Goal: Task Accomplishment & Management: Use online tool/utility

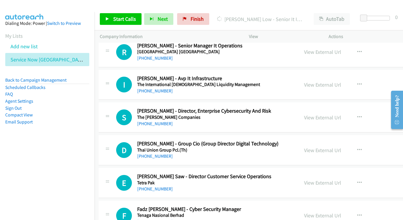
scroll to position [1204, 1]
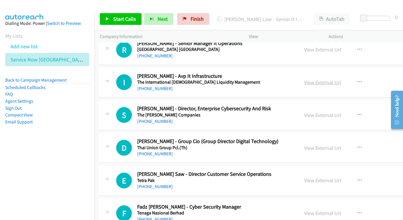
click at [314, 79] on link "View External Url" at bounding box center [322, 82] width 37 height 7
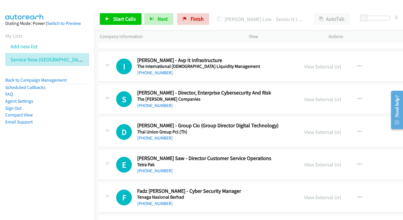
scroll to position [1228, 1]
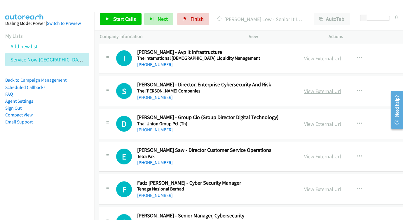
click at [306, 88] on link "View External Url" at bounding box center [322, 91] width 37 height 7
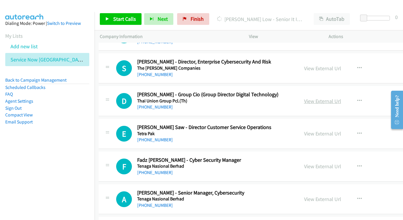
scroll to position [1251, 1]
click at [304, 98] on link "View External Url" at bounding box center [322, 101] width 37 height 7
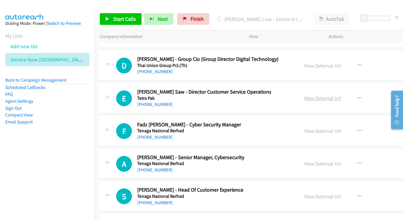
scroll to position [1286, 1]
click at [304, 94] on link "View External Url" at bounding box center [322, 97] width 37 height 7
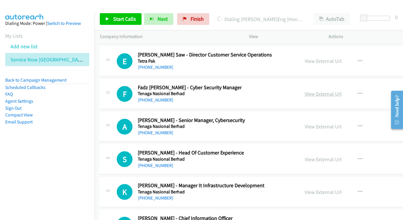
scroll to position [1332, 1]
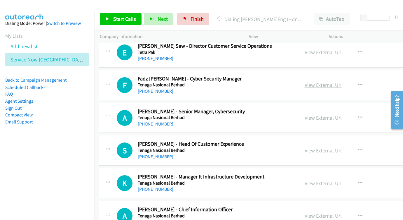
click at [305, 82] on link "View External Url" at bounding box center [323, 85] width 37 height 7
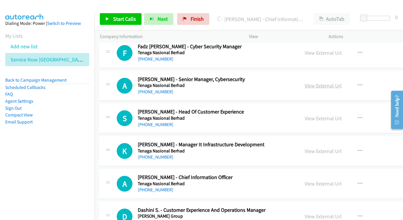
scroll to position [1364, 1]
click at [305, 82] on link "View External Url" at bounding box center [323, 85] width 37 height 7
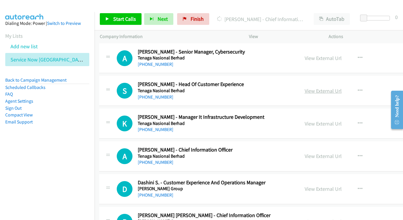
click at [319, 87] on link "View External Url" at bounding box center [323, 90] width 37 height 7
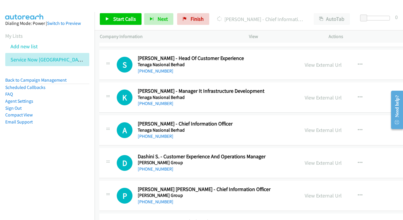
scroll to position [1422, 1]
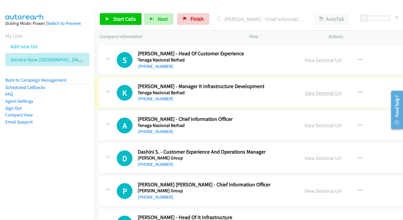
click at [305, 89] on link "View External Url" at bounding box center [323, 92] width 37 height 7
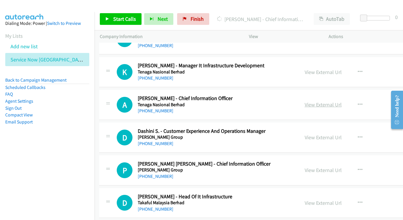
scroll to position [1449, 1]
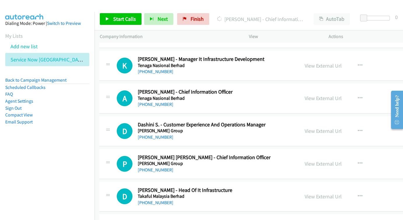
click at [306, 89] on div "View External Url View External Url Schedule/Manage Callback Start Calls Here R…" at bounding box center [352, 98] width 105 height 19
click at [305, 95] on link "View External Url" at bounding box center [323, 98] width 37 height 7
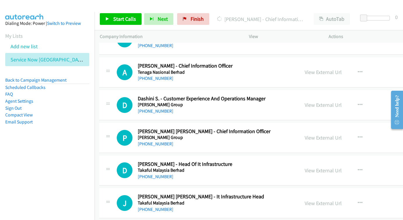
scroll to position [1482, 1]
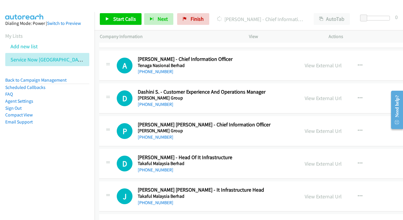
click at [317, 89] on div "View External Url View External Url Schedule/Manage Callback Start Calls Here R…" at bounding box center [352, 98] width 105 height 19
click at [312, 95] on link "View External Url" at bounding box center [323, 98] width 37 height 7
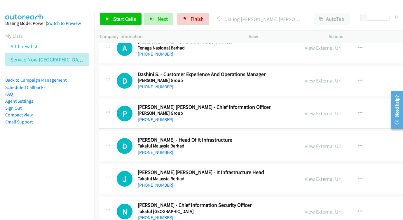
scroll to position [1513, 1]
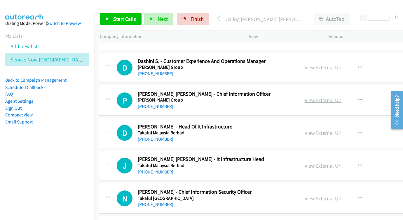
click at [305, 97] on link "View External Url" at bounding box center [323, 100] width 37 height 7
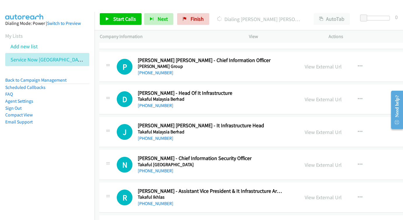
scroll to position [1546, 1]
click at [305, 96] on link "View External Url" at bounding box center [323, 99] width 37 height 7
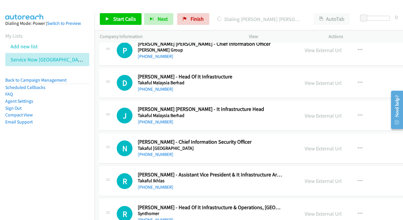
scroll to position [1584, 1]
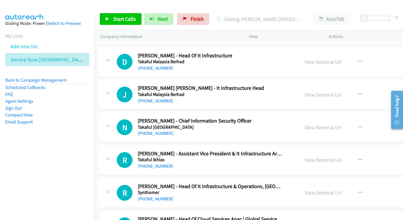
click at [314, 85] on div "View External Url View External Url Schedule/Manage Callback Start Calls Here R…" at bounding box center [352, 94] width 105 height 19
click at [312, 91] on link "View External Url" at bounding box center [323, 94] width 37 height 7
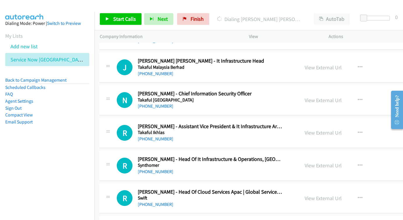
scroll to position [1619, 1]
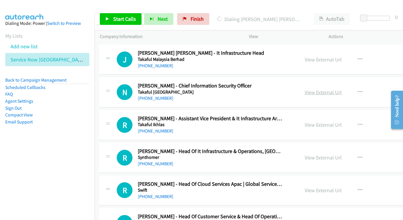
click at [310, 89] on link "View External Url" at bounding box center [323, 92] width 37 height 7
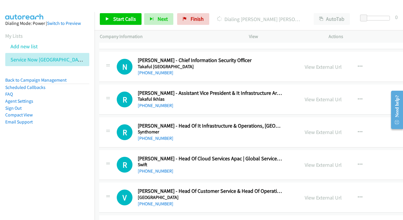
scroll to position [1649, 1]
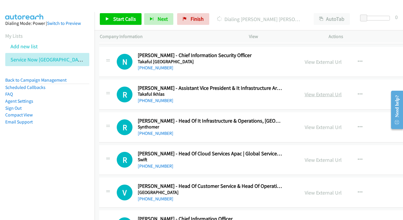
click at [305, 91] on link "View External Url" at bounding box center [323, 94] width 37 height 7
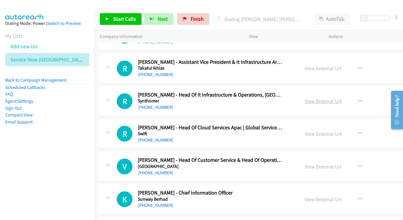
scroll to position [1676, 1]
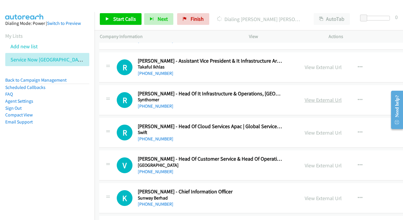
click at [307, 96] on link "View External Url" at bounding box center [323, 99] width 37 height 7
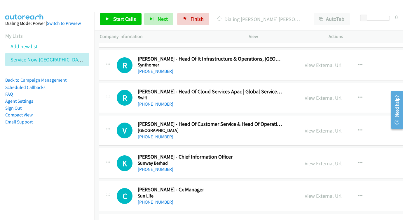
click at [305, 94] on link "View External Url" at bounding box center [323, 97] width 37 height 7
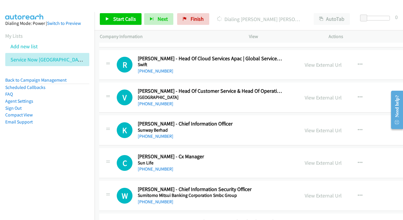
scroll to position [1749, 1]
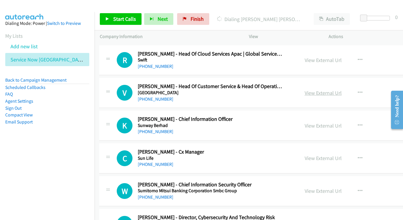
click at [305, 89] on link "View External Url" at bounding box center [323, 92] width 37 height 7
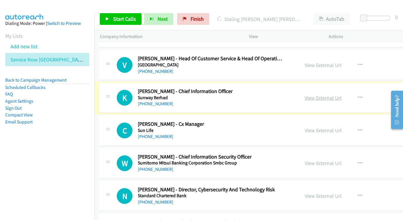
click at [305, 94] on link "View External Url" at bounding box center [323, 97] width 37 height 7
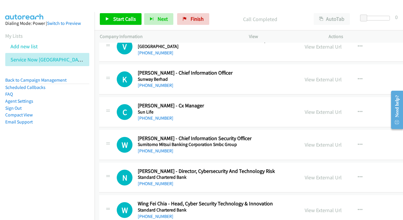
scroll to position [1802, 1]
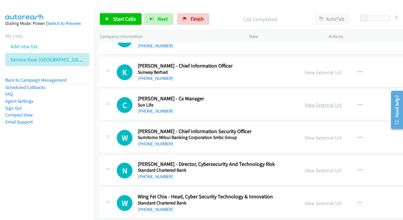
click at [305, 101] on link "View External Url" at bounding box center [323, 104] width 37 height 7
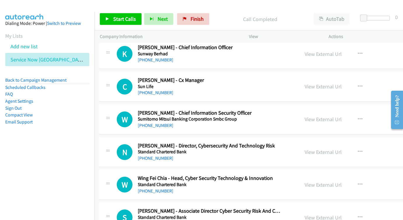
scroll to position [1829, 1]
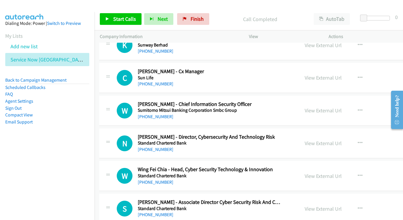
click at [302, 101] on div "View External Url View External Url Schedule/Manage Callback Start Calls Here R…" at bounding box center [352, 110] width 105 height 19
click at [305, 107] on link "View External Url" at bounding box center [323, 110] width 37 height 7
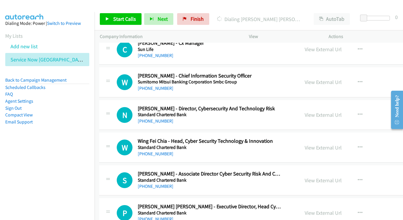
scroll to position [1867, 1]
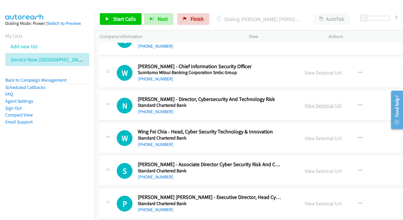
click at [305, 102] on link "View External Url" at bounding box center [323, 105] width 37 height 7
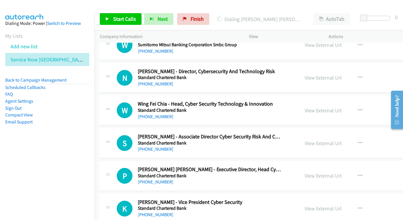
scroll to position [1902, 1]
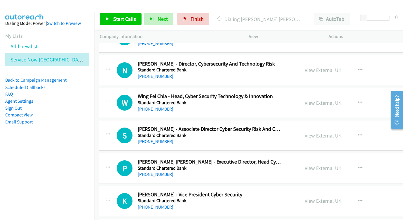
click at [306, 99] on div "View External Url" at bounding box center [323, 103] width 37 height 8
click at [307, 99] on link "View External Url" at bounding box center [323, 102] width 37 height 7
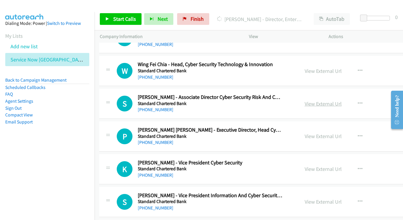
scroll to position [1936, 1]
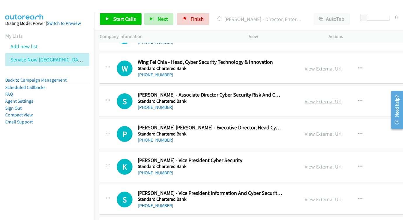
click at [305, 98] on link "View External Url" at bounding box center [323, 101] width 37 height 7
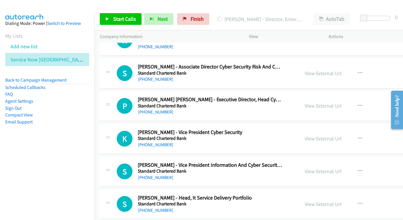
scroll to position [1967, 1]
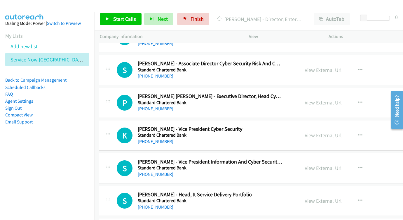
click at [305, 99] on link "View External Url" at bounding box center [323, 102] width 37 height 7
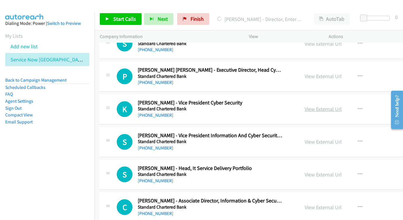
scroll to position [1994, 1]
click at [321, 105] on link "View External Url" at bounding box center [323, 108] width 37 height 7
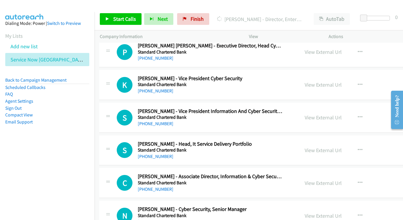
scroll to position [2024, 1]
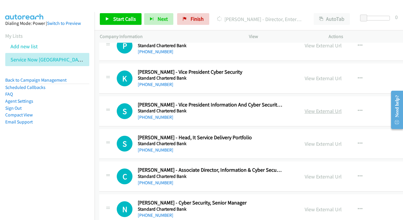
click at [310, 108] on link "View External Url" at bounding box center [323, 111] width 37 height 7
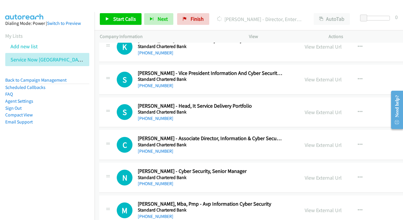
scroll to position [2056, 1]
click at [318, 108] on link "View External Url" at bounding box center [323, 111] width 37 height 7
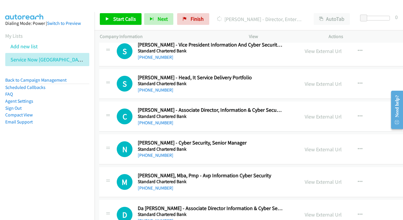
scroll to position [2085, 1]
click at [305, 113] on link "View External Url" at bounding box center [323, 116] width 37 height 7
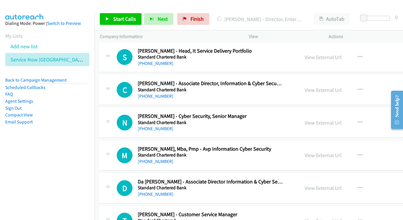
scroll to position [2118, 1]
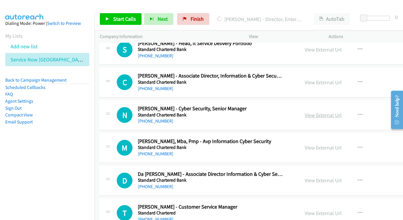
click at [305, 112] on link "View External Url" at bounding box center [323, 115] width 37 height 7
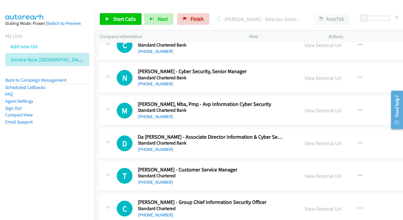
scroll to position [2161, 1]
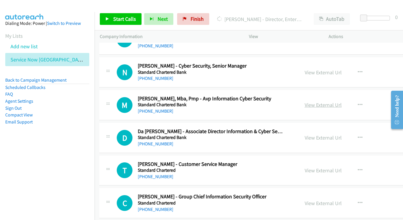
click at [312, 101] on link "View External Url" at bounding box center [323, 104] width 37 height 7
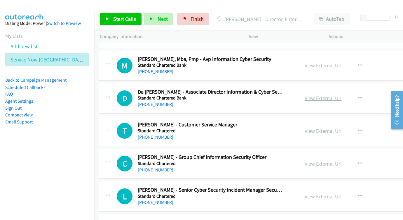
click at [321, 95] on link "View External Url" at bounding box center [323, 98] width 37 height 7
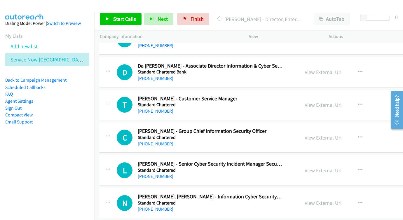
scroll to position [2230, 1]
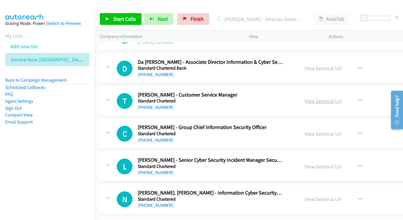
click at [305, 98] on link "View External Url" at bounding box center [323, 101] width 37 height 7
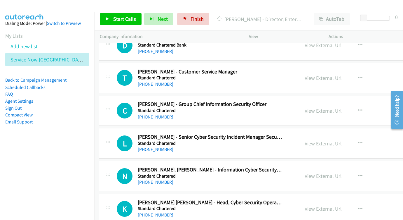
scroll to position [2262, 1]
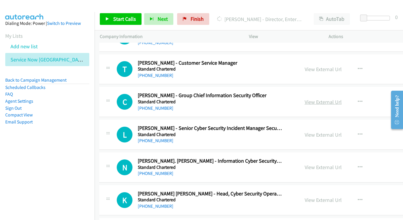
click at [313, 98] on link "View External Url" at bounding box center [323, 101] width 37 height 7
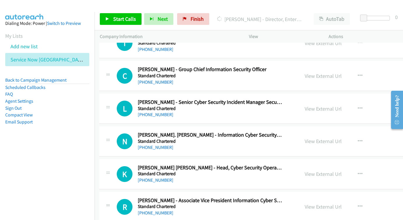
scroll to position [2295, 1]
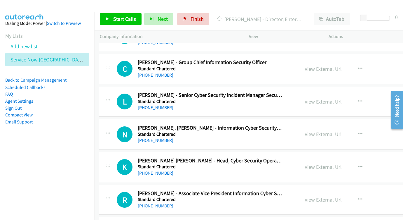
click at [309, 98] on link "View External Url" at bounding box center [323, 101] width 37 height 7
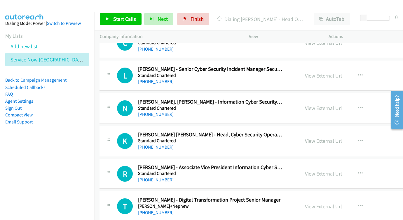
scroll to position [2326, 0]
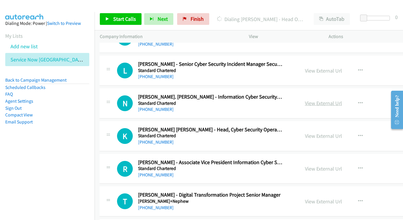
click at [311, 100] on link "View External Url" at bounding box center [323, 103] width 37 height 7
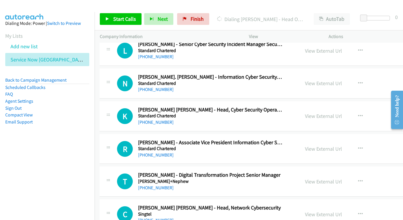
scroll to position [2349, 0]
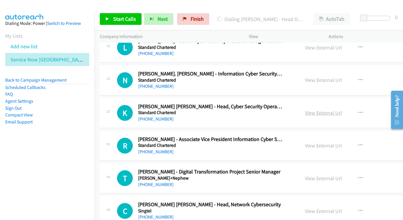
click at [308, 109] on link "View External Url" at bounding box center [323, 112] width 37 height 7
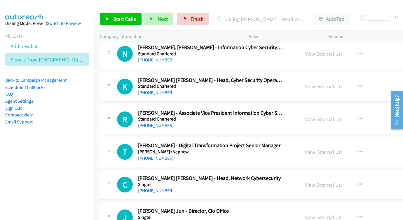
scroll to position [2379, 0]
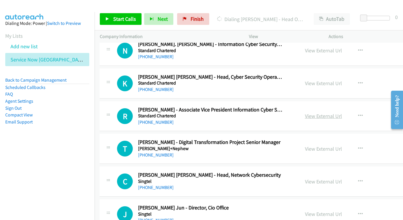
click at [325, 112] on link "View External Url" at bounding box center [323, 115] width 37 height 7
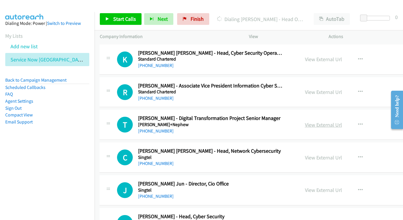
scroll to position [2403, 0]
click at [323, 121] on link "View External Url" at bounding box center [323, 124] width 37 height 7
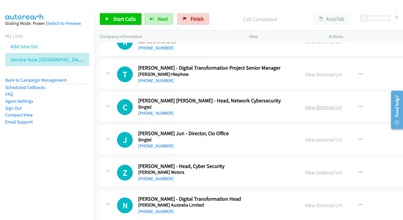
scroll to position [2454, 0]
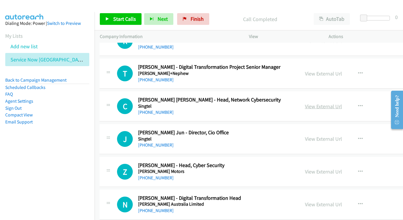
click at [307, 103] on link "View External Url" at bounding box center [323, 106] width 37 height 7
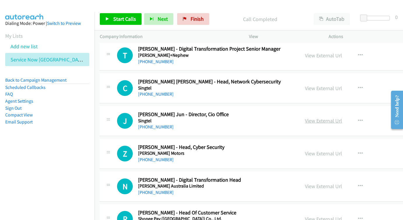
scroll to position [2481, 0]
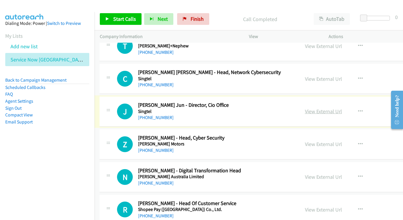
click at [307, 108] on link "View External Url" at bounding box center [323, 111] width 37 height 7
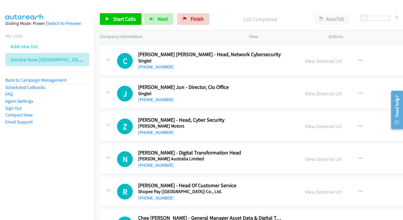
scroll to position [2509, 0]
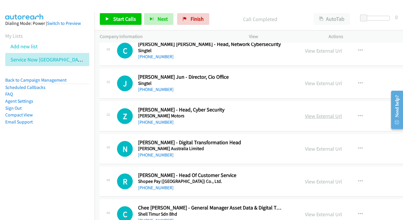
click at [311, 112] on link "View External Url" at bounding box center [323, 115] width 37 height 7
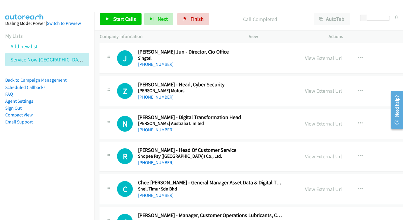
scroll to position [2537, 0]
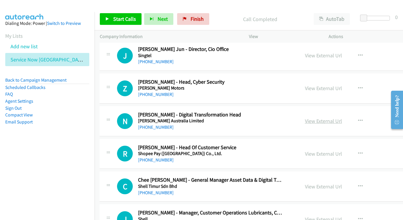
click at [305, 117] on link "View External Url" at bounding box center [323, 120] width 37 height 7
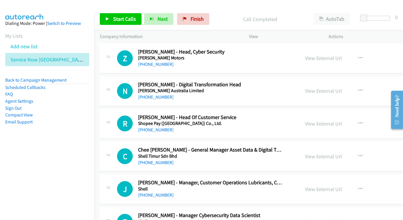
scroll to position [2578, 0]
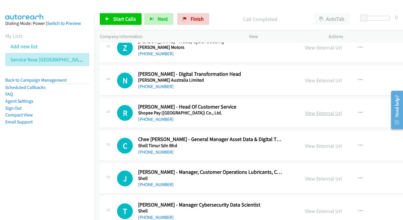
click at [306, 110] on link "View External Url" at bounding box center [323, 113] width 37 height 7
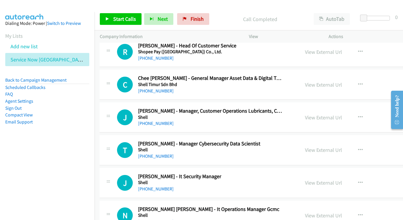
scroll to position [2647, 0]
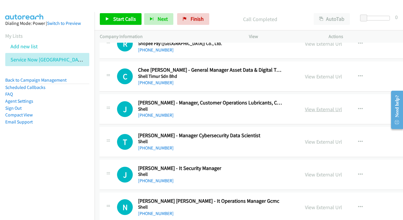
click at [305, 106] on link "View External Url" at bounding box center [323, 109] width 37 height 7
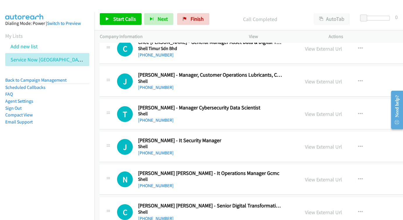
scroll to position [2675, 0]
click at [305, 110] on link "View External Url" at bounding box center [323, 113] width 37 height 7
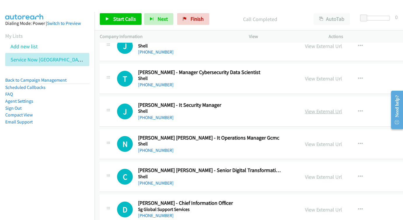
click at [307, 108] on link "View External Url" at bounding box center [323, 111] width 37 height 7
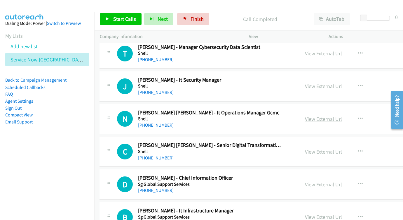
scroll to position [2735, 0]
click at [307, 115] on link "View External Url" at bounding box center [324, 118] width 37 height 7
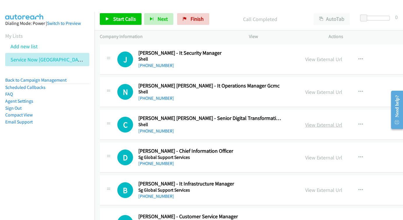
click at [312, 121] on link "View External Url" at bounding box center [324, 124] width 37 height 7
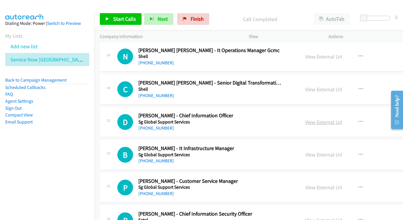
scroll to position [2798, 0]
click at [306, 118] on link "View External Url" at bounding box center [324, 121] width 37 height 7
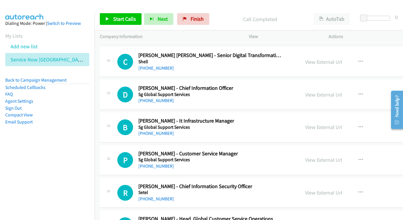
scroll to position [2826, 0]
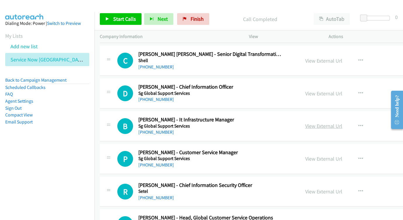
click at [307, 122] on link "View External Url" at bounding box center [324, 125] width 37 height 7
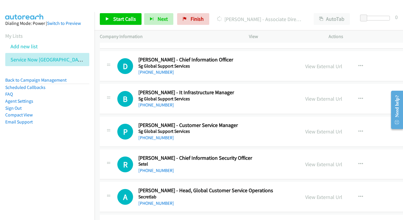
scroll to position [2870, 0]
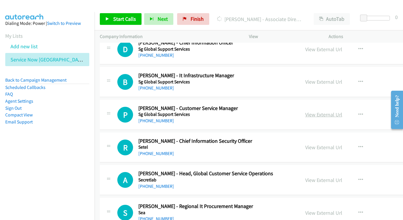
click at [306, 111] on link "View External Url" at bounding box center [324, 114] width 37 height 7
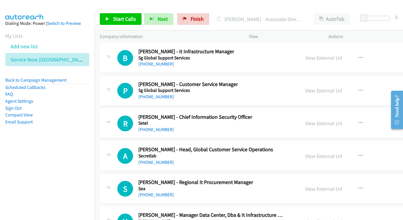
scroll to position [2898, 0]
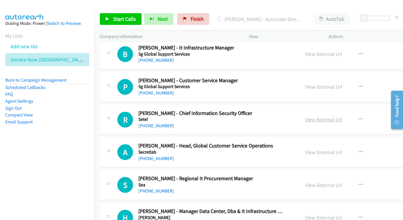
click at [306, 116] on link "View External Url" at bounding box center [324, 119] width 37 height 7
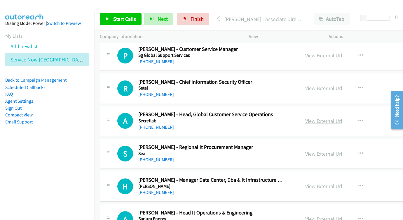
scroll to position [2929, 0]
click at [306, 117] on link "View External Url" at bounding box center [324, 120] width 37 height 7
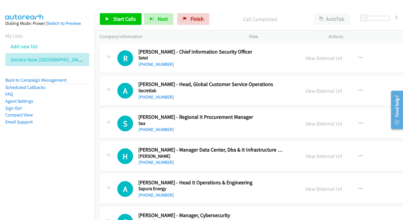
scroll to position [2966, 0]
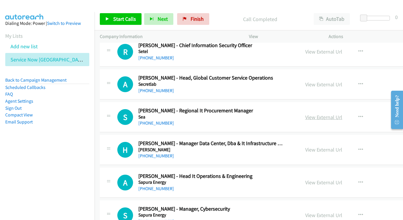
click at [306, 114] on link "View External Url" at bounding box center [324, 117] width 37 height 7
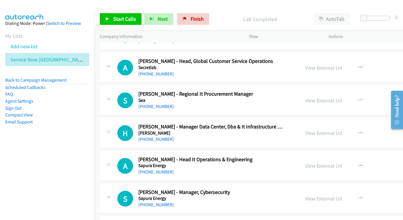
scroll to position [2992, 0]
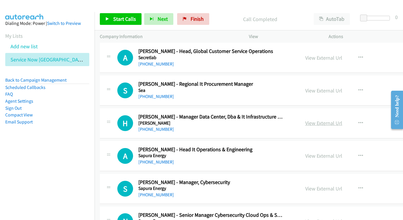
click at [306, 119] on link "View External Url" at bounding box center [324, 122] width 37 height 7
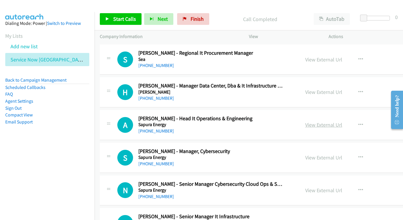
scroll to position [3025, 0]
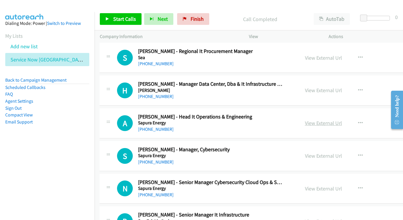
click at [305, 119] on link "View External Url" at bounding box center [323, 122] width 37 height 7
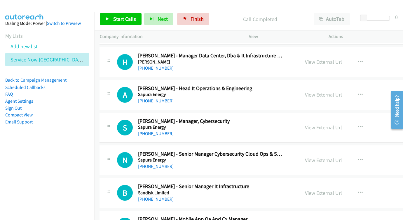
scroll to position [3061, 1]
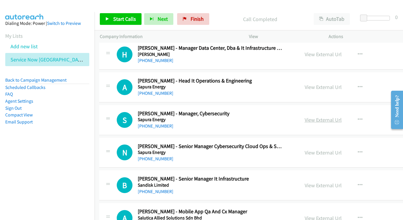
click at [307, 116] on link "View External Url" at bounding box center [323, 119] width 37 height 7
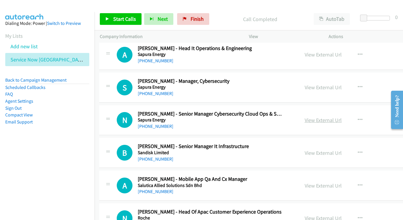
scroll to position [3094, 1]
click at [305, 116] on link "View External Url" at bounding box center [323, 119] width 37 height 7
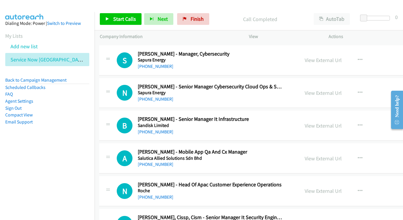
scroll to position [3125, 1]
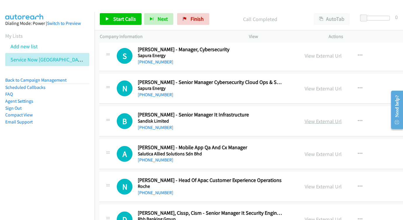
click at [305, 118] on link "View External Url" at bounding box center [323, 121] width 37 height 7
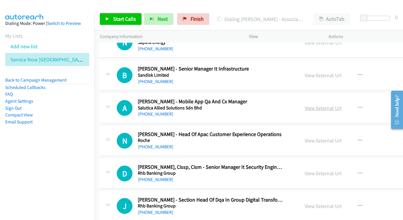
scroll to position [3170, 1]
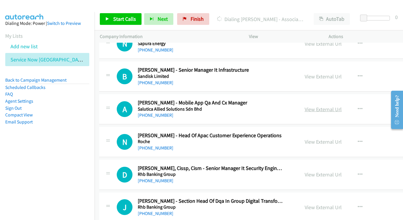
click at [313, 106] on link "View External Url" at bounding box center [323, 109] width 37 height 7
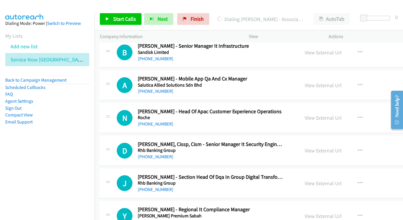
scroll to position [3195, 0]
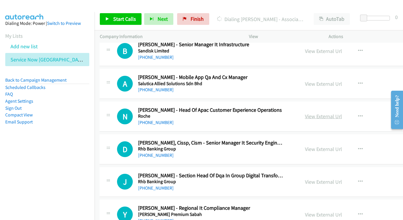
click at [305, 113] on link "View External Url" at bounding box center [323, 116] width 37 height 7
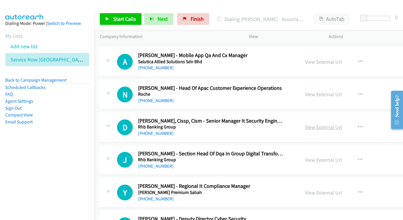
click at [305, 124] on link "View External Url" at bounding box center [323, 127] width 37 height 7
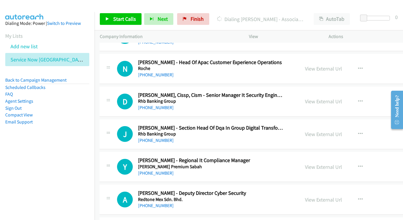
scroll to position [3248, 0]
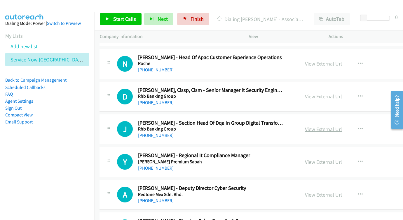
click at [305, 126] on link "View External Url" at bounding box center [323, 129] width 37 height 7
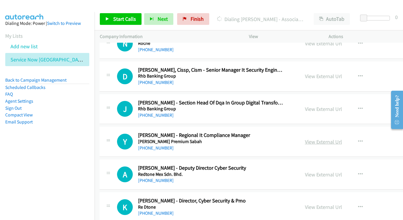
scroll to position [3268, 0]
click at [305, 137] on div "View External Url" at bounding box center [323, 141] width 37 height 8
click at [305, 138] on link "View External Url" at bounding box center [323, 141] width 37 height 7
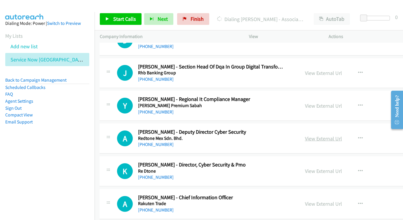
scroll to position [3309, 0]
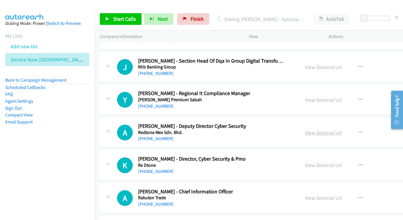
click at [305, 129] on link "View External Url" at bounding box center [323, 132] width 37 height 7
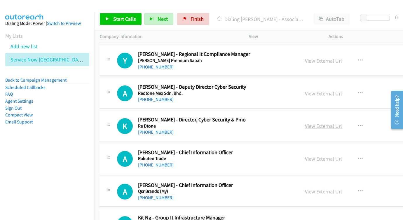
scroll to position [3349, 0]
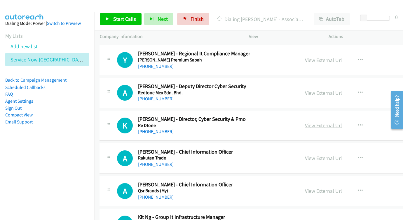
click at [315, 122] on link "View External Url" at bounding box center [323, 125] width 37 height 7
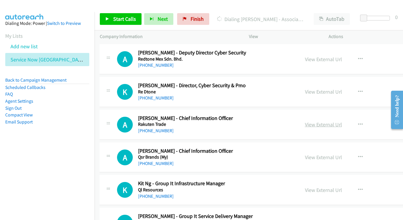
scroll to position [3383, 0]
click at [306, 121] on link "View External Url" at bounding box center [324, 124] width 37 height 7
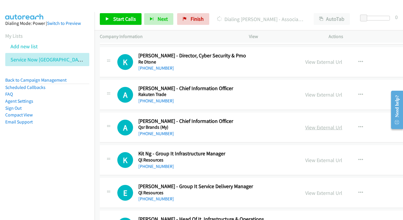
scroll to position [3414, 0]
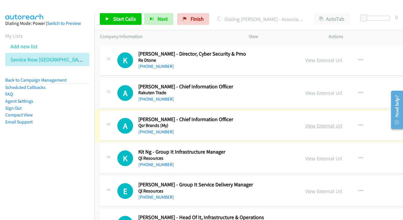
click at [318, 122] on link "View External Url" at bounding box center [324, 125] width 37 height 7
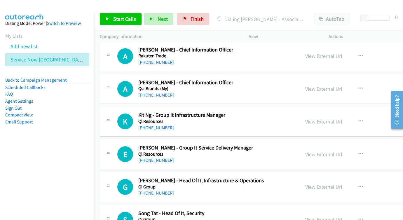
scroll to position [3451, 0]
click at [314, 112] on div "View External Url View External Url Schedule/Manage Callback Start Calls Here R…" at bounding box center [352, 121] width 105 height 19
click at [310, 118] on link "View External Url" at bounding box center [323, 121] width 37 height 7
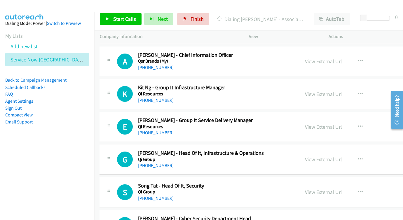
scroll to position [3479, 0]
click at [305, 123] on link "View External Url" at bounding box center [323, 126] width 37 height 7
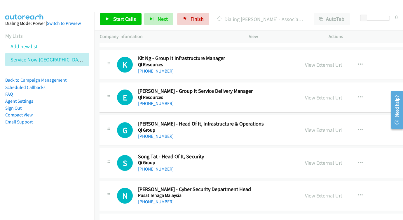
scroll to position [3513, 0]
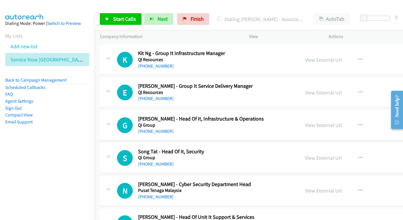
click at [307, 115] on div "View External Url View External Url Schedule/Manage Callback Start Calls Here R…" at bounding box center [352, 124] width 105 height 19
click at [309, 122] on link "View External Url" at bounding box center [323, 125] width 37 height 7
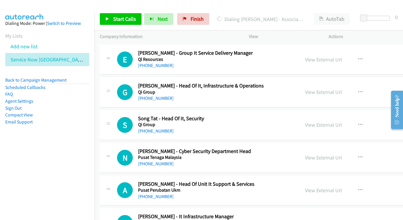
scroll to position [3546, 0]
click at [306, 121] on link "View External Url" at bounding box center [324, 124] width 37 height 7
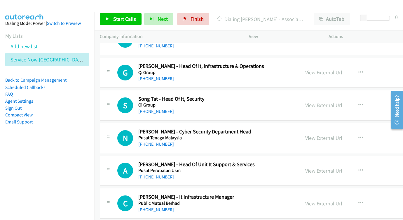
scroll to position [3572, 0]
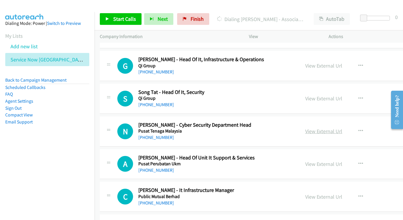
click at [306, 128] on link "View External Url" at bounding box center [324, 131] width 37 height 7
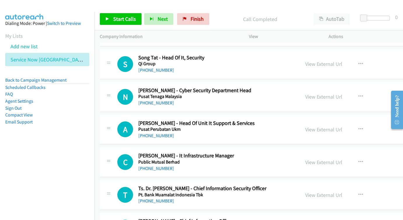
scroll to position [3608, 0]
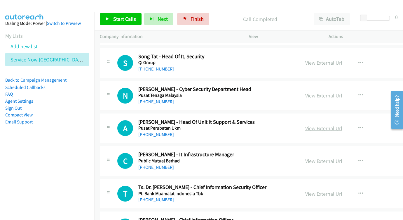
click at [315, 125] on link "View External Url" at bounding box center [324, 128] width 37 height 7
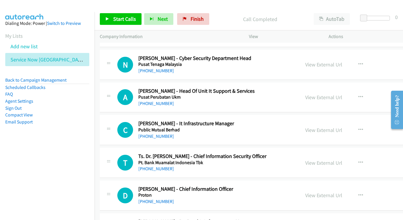
scroll to position [3640, 0]
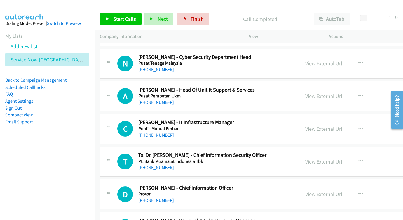
click at [306, 125] on link "View External Url" at bounding box center [324, 128] width 37 height 7
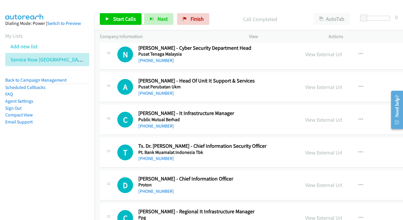
scroll to position [3671, 0]
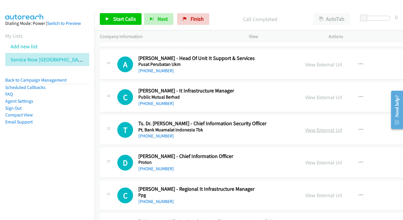
click at [318, 126] on link "View External Url" at bounding box center [324, 129] width 37 height 7
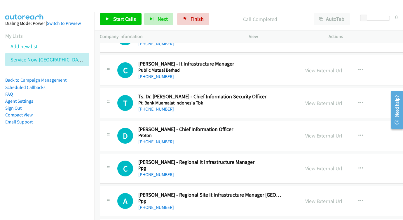
scroll to position [3704, 0]
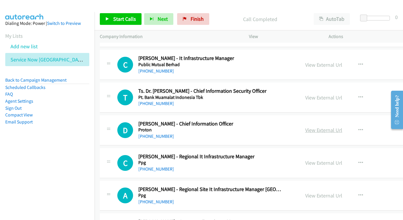
click at [306, 126] on link "View External Url" at bounding box center [324, 129] width 37 height 7
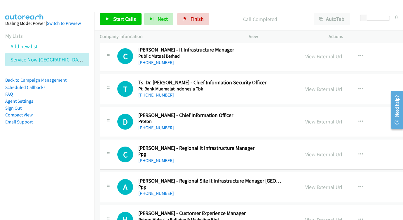
scroll to position [3733, 0]
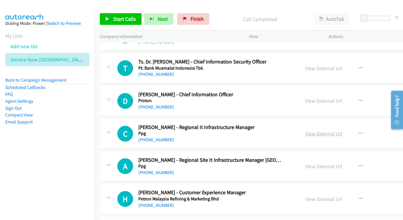
click at [308, 130] on link "View External Url" at bounding box center [324, 133] width 37 height 7
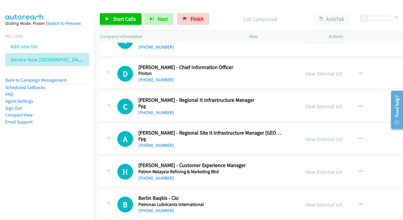
scroll to position [3761, 0]
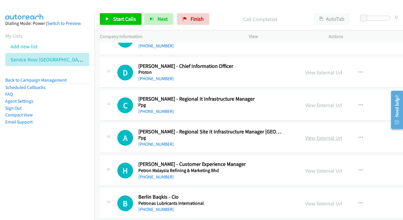
click at [306, 134] on link "View External Url" at bounding box center [324, 137] width 37 height 7
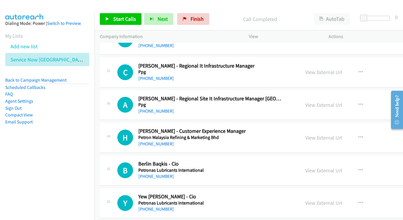
scroll to position [3803, 0]
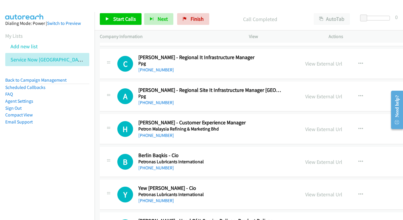
click at [306, 125] on div "View External Url" at bounding box center [324, 129] width 37 height 8
click at [306, 126] on link "View External Url" at bounding box center [324, 129] width 37 height 7
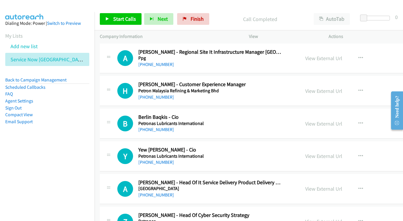
scroll to position [3842, 0]
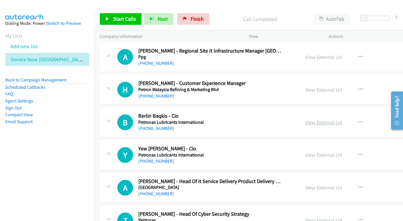
click at [306, 119] on link "View External Url" at bounding box center [324, 122] width 37 height 7
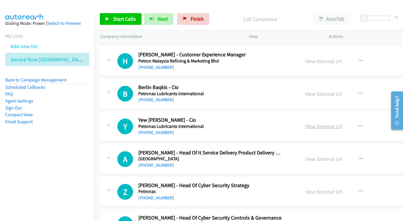
click at [300, 117] on div "View External Url View External Url Schedule/Manage Callback Start Calls Here R…" at bounding box center [352, 126] width 105 height 19
click at [306, 123] on link "View External Url" at bounding box center [324, 126] width 37 height 7
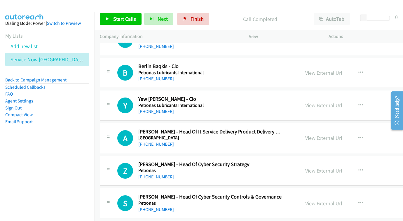
scroll to position [3900, 0]
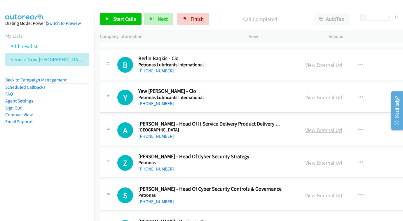
click at [306, 127] on link "View External Url" at bounding box center [324, 130] width 37 height 7
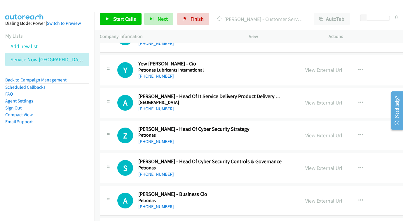
scroll to position [3939, 0]
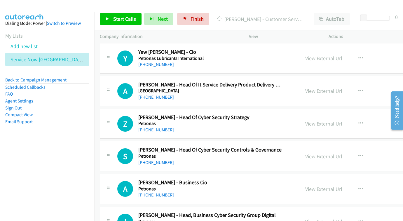
click at [309, 120] on link "View External Url" at bounding box center [324, 123] width 37 height 7
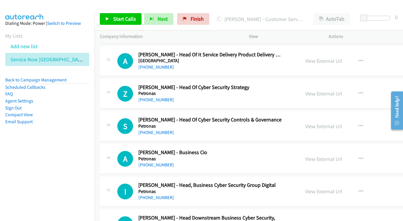
scroll to position [3970, 0]
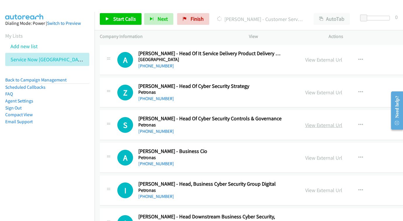
click at [306, 122] on link "View External Url" at bounding box center [324, 125] width 37 height 7
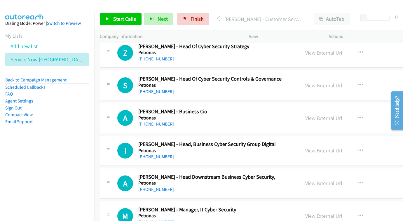
scroll to position [4008, 0]
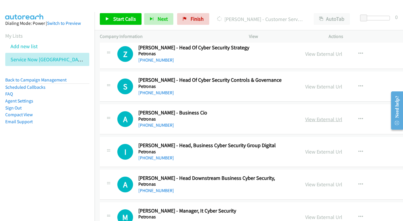
click at [318, 116] on link "View External Url" at bounding box center [324, 119] width 37 height 7
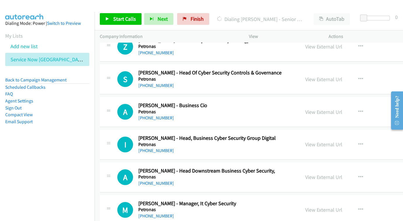
scroll to position [4034, 0]
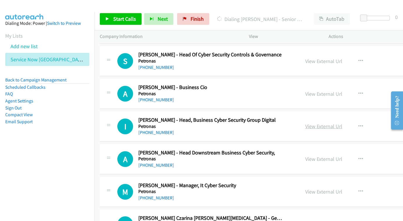
click at [306, 123] on link "View External Url" at bounding box center [324, 126] width 37 height 7
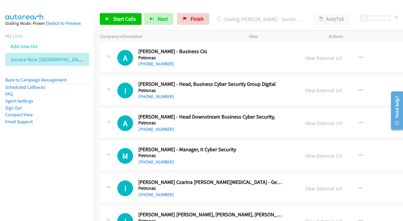
scroll to position [4086, 0]
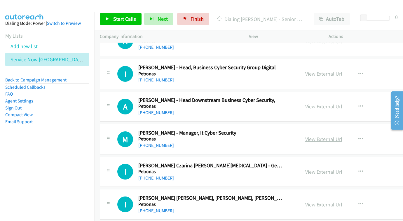
click at [306, 136] on link "View External Url" at bounding box center [324, 139] width 37 height 7
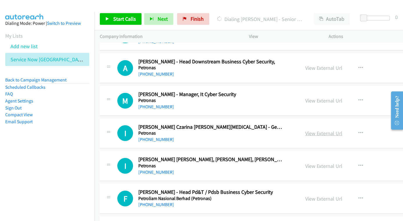
scroll to position [4126, 0]
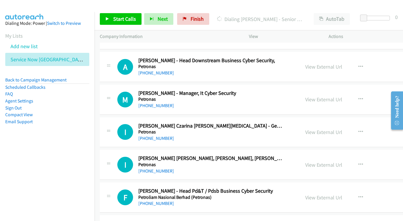
click at [304, 123] on div "View External Url View External Url Schedule/Manage Callback Start Calls Here R…" at bounding box center [352, 132] width 105 height 19
click at [306, 129] on link "View External Url" at bounding box center [324, 132] width 37 height 7
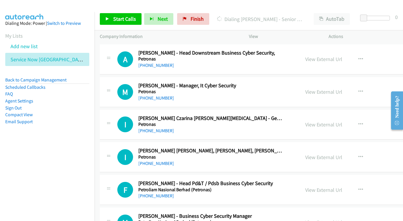
scroll to position [4155, 0]
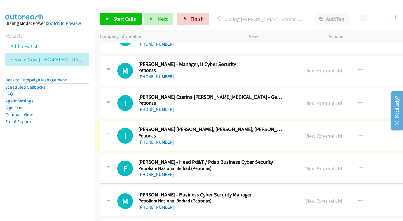
click at [310, 126] on div "View External Url View External Url Schedule/Manage Callback Start Calls Here R…" at bounding box center [352, 135] width 105 height 19
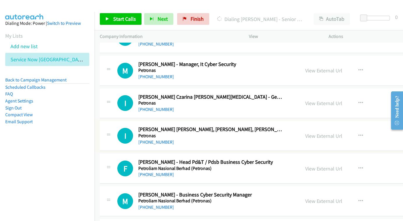
click at [310, 132] on div "View External Url" at bounding box center [324, 136] width 37 height 8
click at [318, 133] on link "View External Url" at bounding box center [324, 136] width 37 height 7
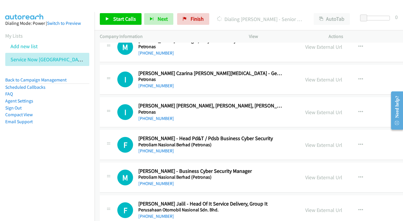
scroll to position [4187, 0]
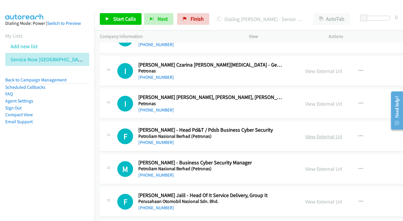
click at [306, 133] on link "View External Url" at bounding box center [324, 136] width 37 height 7
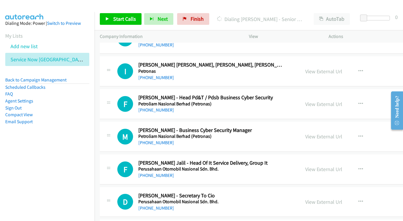
scroll to position [4230, 0]
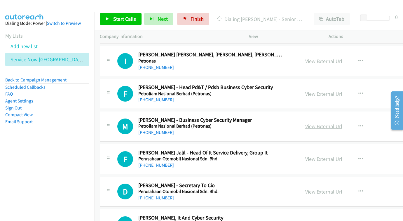
click at [310, 123] on link "View External Url" at bounding box center [324, 126] width 37 height 7
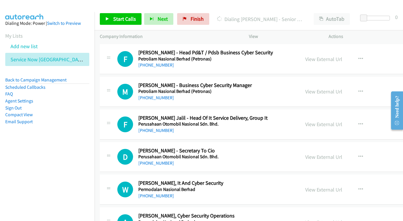
scroll to position [4256, 0]
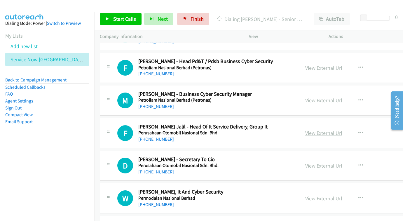
click at [306, 130] on link "View External Url" at bounding box center [324, 133] width 37 height 7
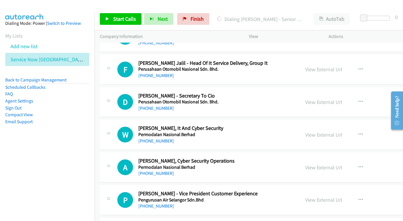
scroll to position [4321, 0]
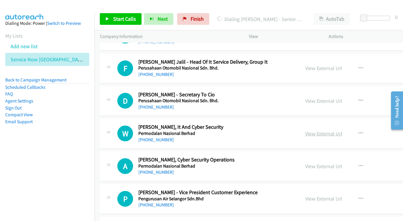
click at [306, 130] on link "View External Url" at bounding box center [324, 133] width 37 height 7
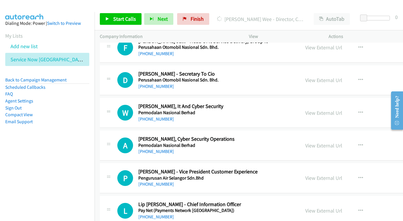
scroll to position [4351, 0]
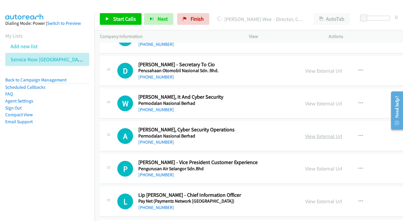
click at [306, 133] on link "View External Url" at bounding box center [324, 136] width 37 height 7
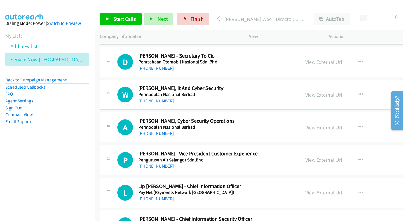
scroll to position [4386, 0]
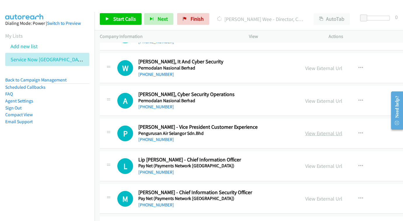
click at [307, 130] on link "View External Url" at bounding box center [324, 133] width 37 height 7
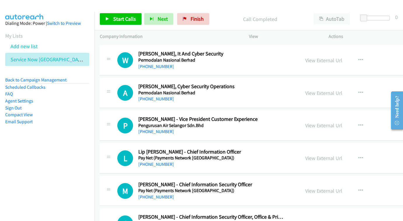
scroll to position [4413, 0]
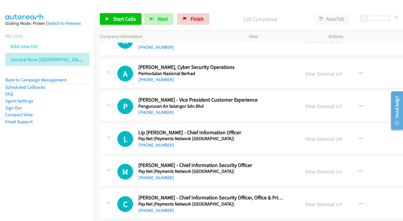
click at [302, 129] on div "View External Url View External Url Schedule/Manage Callback Start Calls Here R…" at bounding box center [352, 138] width 105 height 19
click at [306, 136] on link "View External Url" at bounding box center [324, 139] width 37 height 7
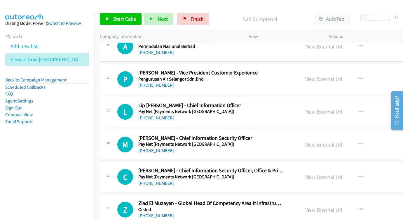
click at [304, 135] on div "View External Url View External Url Schedule/Manage Callback Start Calls Here R…" at bounding box center [352, 144] width 105 height 19
click at [306, 141] on link "View External Url" at bounding box center [324, 144] width 37 height 7
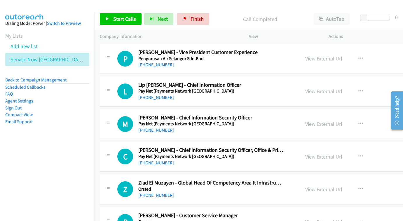
scroll to position [4472, 0]
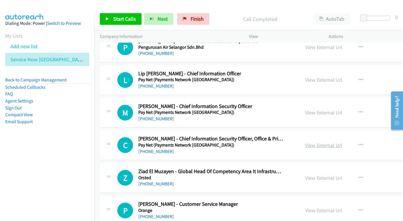
click at [314, 142] on link "View External Url" at bounding box center [324, 145] width 37 height 7
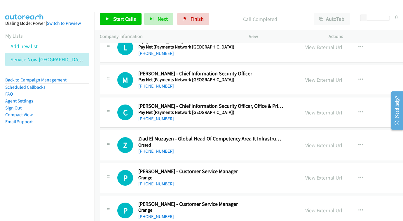
scroll to position [4514, 0]
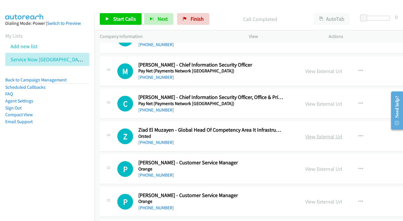
click at [309, 133] on link "View External Url" at bounding box center [324, 136] width 37 height 7
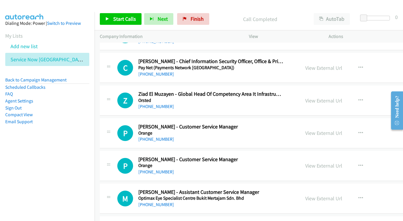
scroll to position [4551, 0]
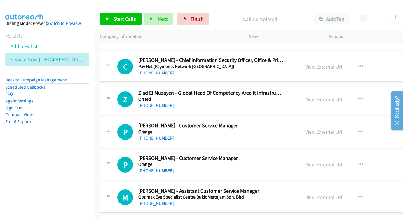
click at [308, 129] on link "View External Url" at bounding box center [324, 132] width 37 height 7
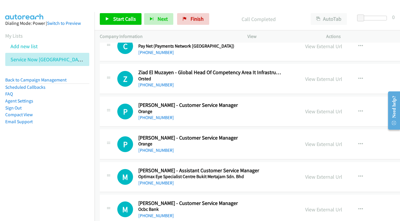
scroll to position [4581, 0]
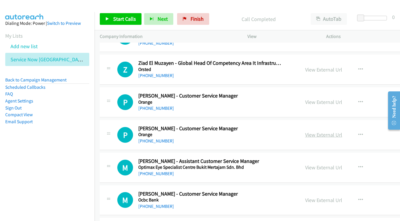
click at [310, 131] on link "View External Url" at bounding box center [324, 134] width 37 height 7
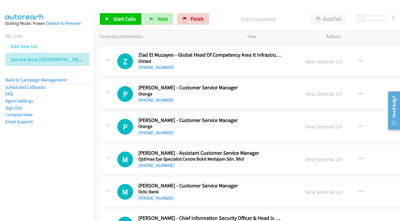
scroll to position [4613, 0]
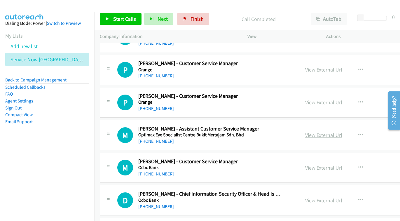
click at [314, 132] on link "View External Url" at bounding box center [324, 135] width 37 height 7
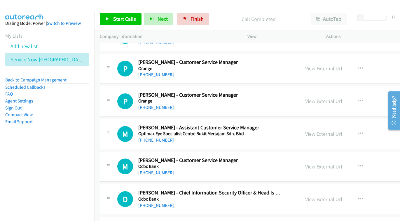
scroll to position [4645, 0]
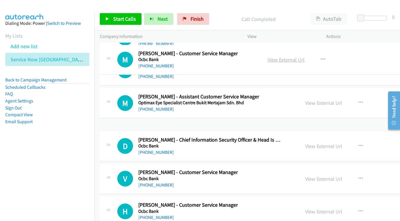
click at [305, 58] on link "View External Url" at bounding box center [286, 59] width 37 height 7
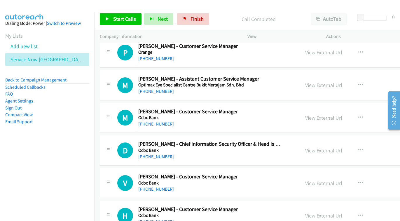
scroll to position [4664, 0]
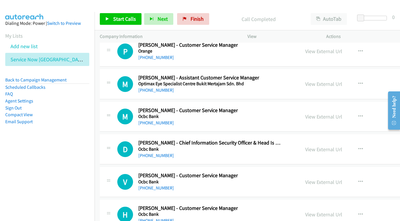
click at [330, 140] on div "View External Url View External Url Schedule/Manage Callback Start Calls Here R…" at bounding box center [352, 149] width 105 height 19
click at [319, 146] on link "View External Url" at bounding box center [324, 149] width 37 height 7
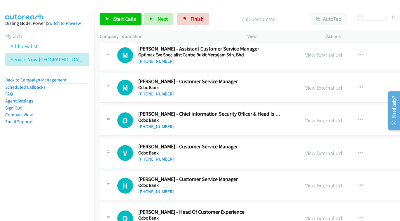
scroll to position [4694, 0]
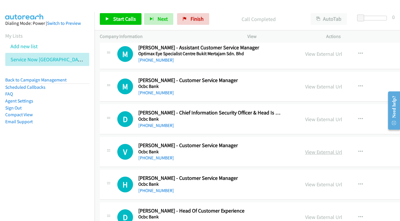
click at [309, 149] on link "View External Url" at bounding box center [324, 152] width 37 height 7
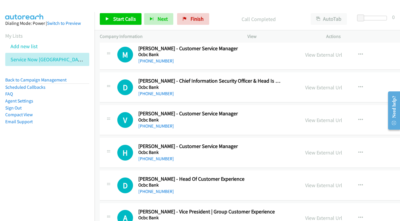
scroll to position [4727, 0]
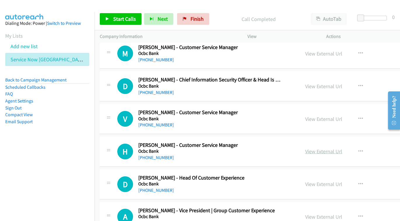
click at [306, 148] on link "View External Url" at bounding box center [324, 151] width 37 height 7
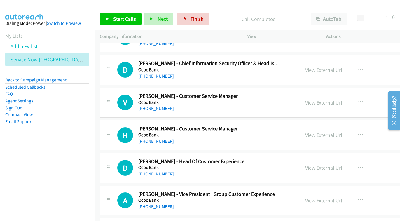
scroll to position [4762, 0]
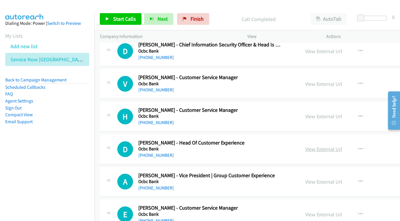
click at [306, 146] on link "View External Url" at bounding box center [324, 149] width 37 height 7
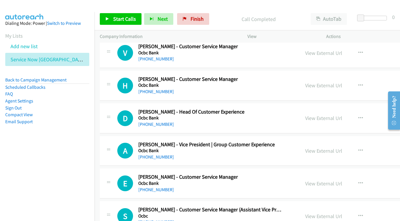
scroll to position [4795, 0]
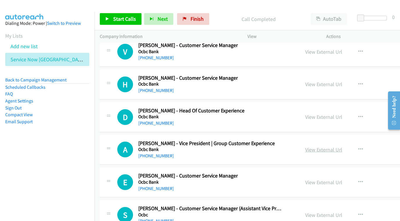
click at [306, 146] on link "View External Url" at bounding box center [324, 149] width 37 height 7
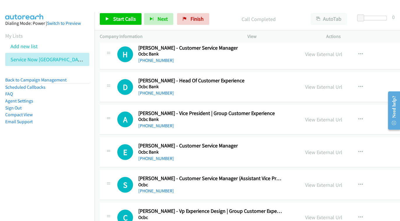
scroll to position [4826, 0]
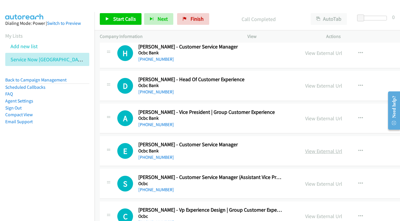
click at [306, 148] on link "View External Url" at bounding box center [324, 151] width 37 height 7
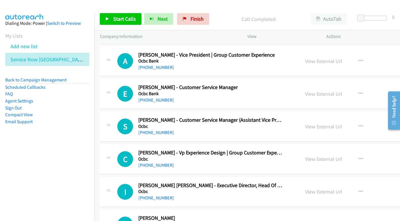
scroll to position [4890, 0]
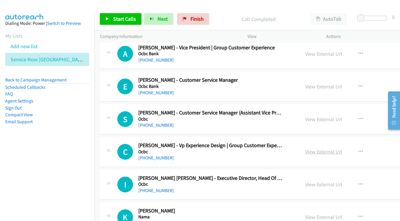
click at [313, 148] on link "View External Url" at bounding box center [324, 151] width 37 height 7
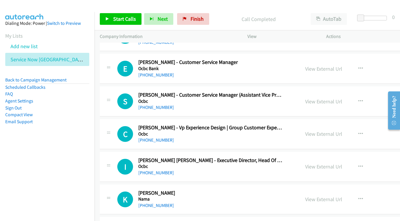
scroll to position [4918, 0]
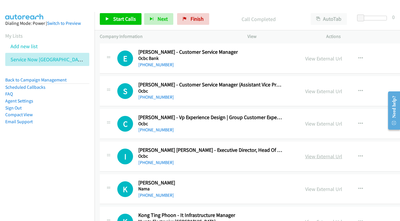
click at [322, 153] on link "View External Url" at bounding box center [324, 156] width 37 height 7
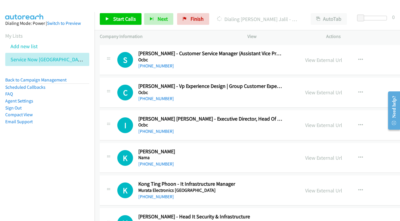
scroll to position [4955, 0]
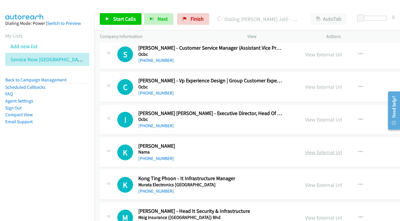
click at [308, 149] on link "View External Url" at bounding box center [324, 152] width 37 height 7
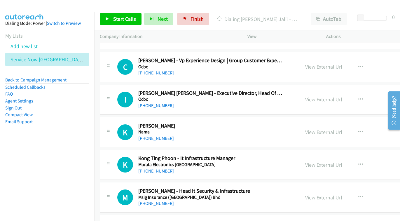
scroll to position [4985, 0]
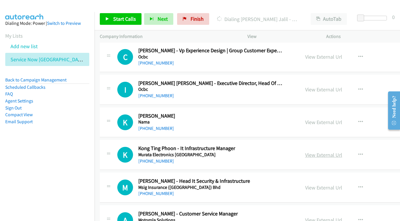
click at [306, 152] on link "View External Url" at bounding box center [324, 155] width 37 height 7
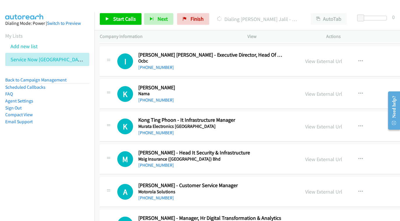
scroll to position [5018, 0]
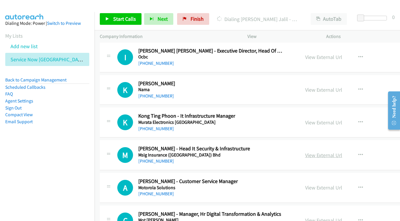
click at [306, 152] on link "View External Url" at bounding box center [324, 155] width 37 height 7
click at [37, 49] on link "Add new list" at bounding box center [24, 46] width 27 height 7
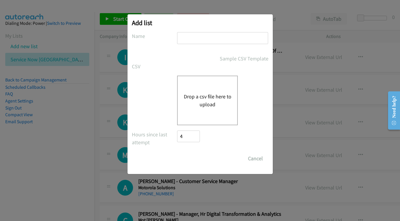
click at [209, 42] on input "text" at bounding box center [222, 38] width 91 height 12
type input "PULSE - AUG 14"
click at [218, 120] on div "Drop a csv file here to upload" at bounding box center [207, 101] width 61 height 50
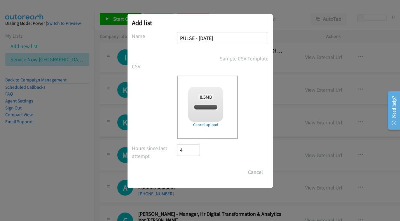
checkbox input "true"
click at [193, 172] on input "Save List" at bounding box center [193, 173] width 31 height 12
